Goal: Task Accomplishment & Management: Use online tool/utility

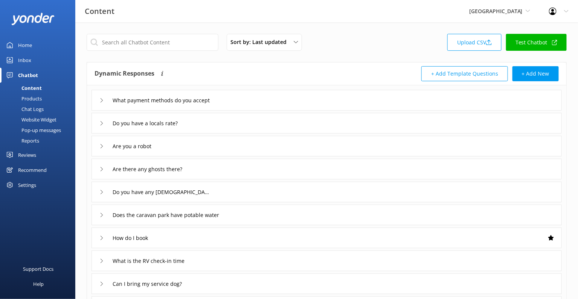
click at [549, 11] on use at bounding box center [553, 12] width 8 height 8
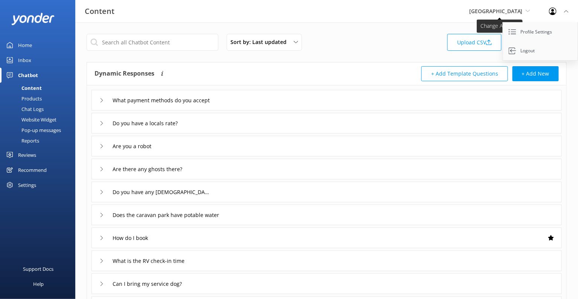
click at [522, 11] on span "[GEOGRAPHIC_DATA]" at bounding box center [495, 11] width 53 height 7
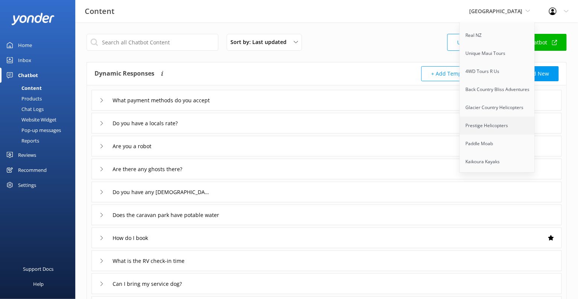
scroll to position [141, 0]
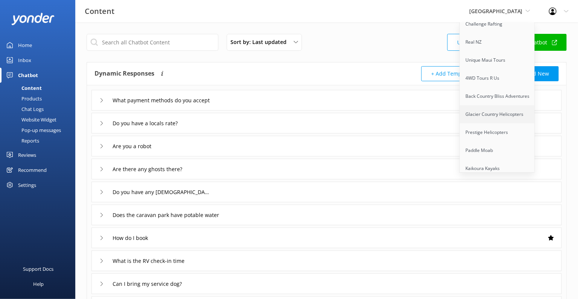
click at [514, 112] on link "Glacier Country Helicopters" at bounding box center [497, 114] width 75 height 18
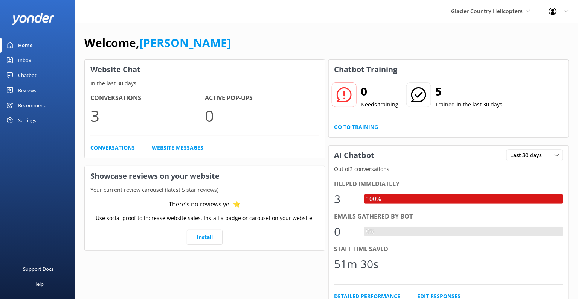
click at [32, 75] on div "Chatbot" at bounding box center [27, 75] width 18 height 15
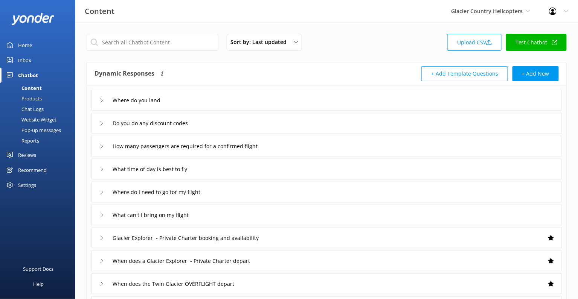
click at [537, 42] on link "Test Chatbot" at bounding box center [536, 42] width 61 height 17
click at [532, 38] on link "Test Chatbot" at bounding box center [536, 42] width 61 height 17
